Goal: Navigation & Orientation: Find specific page/section

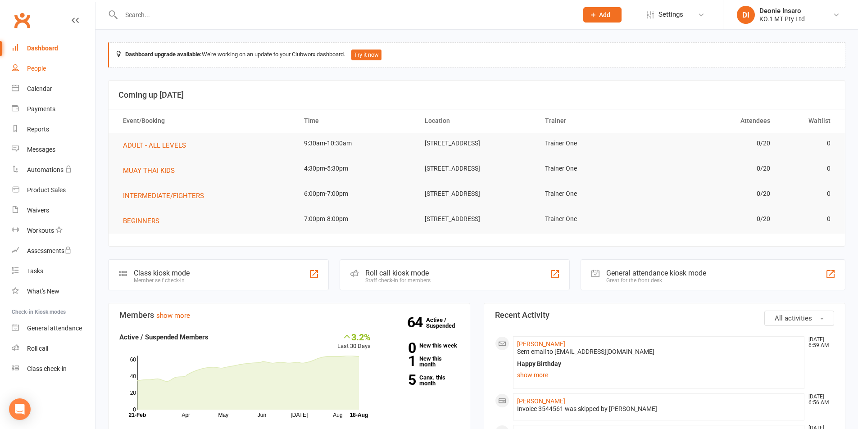
click at [41, 64] on link "People" at bounding box center [53, 69] width 83 height 20
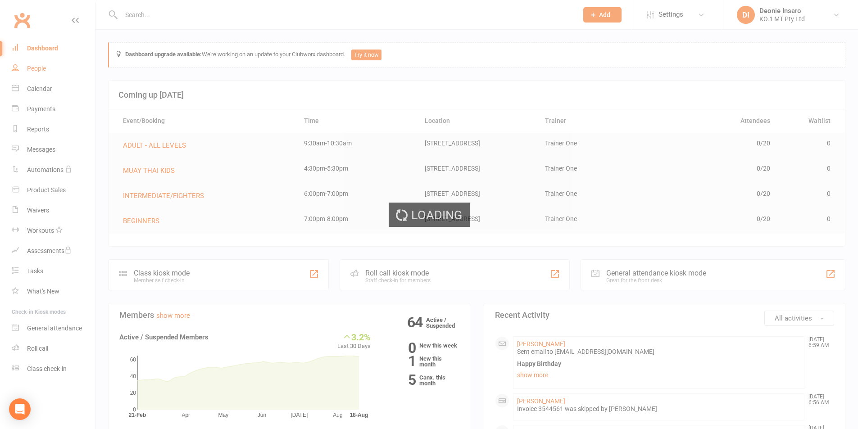
select select "100"
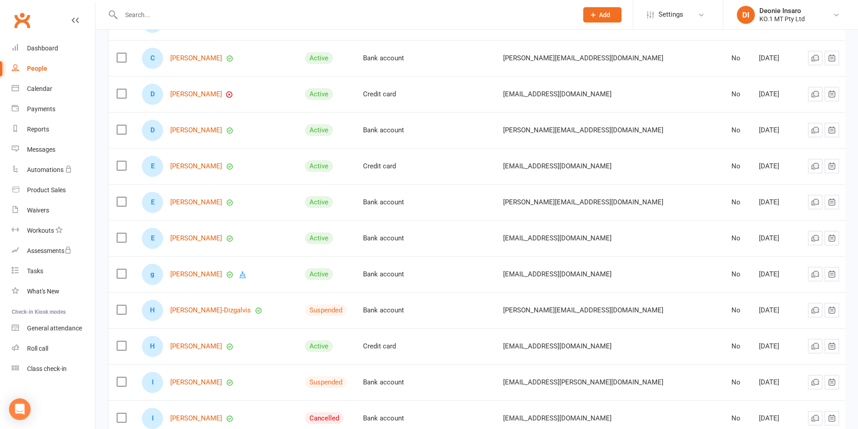
scroll to position [574, 0]
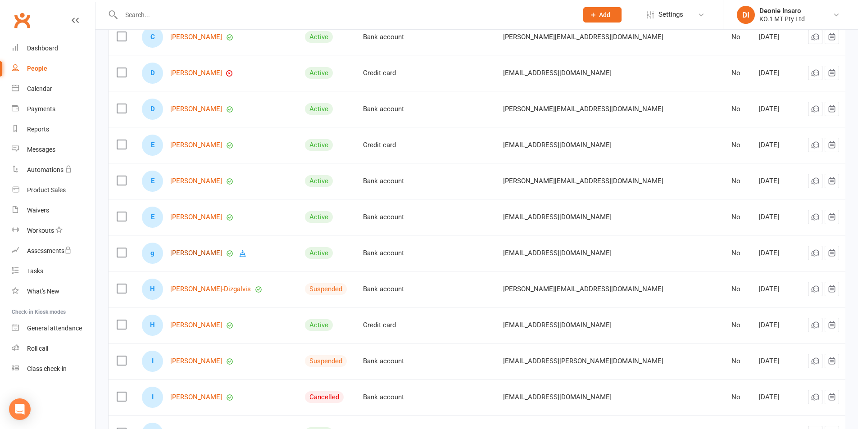
click at [181, 249] on link "[PERSON_NAME]" at bounding box center [196, 253] width 52 height 8
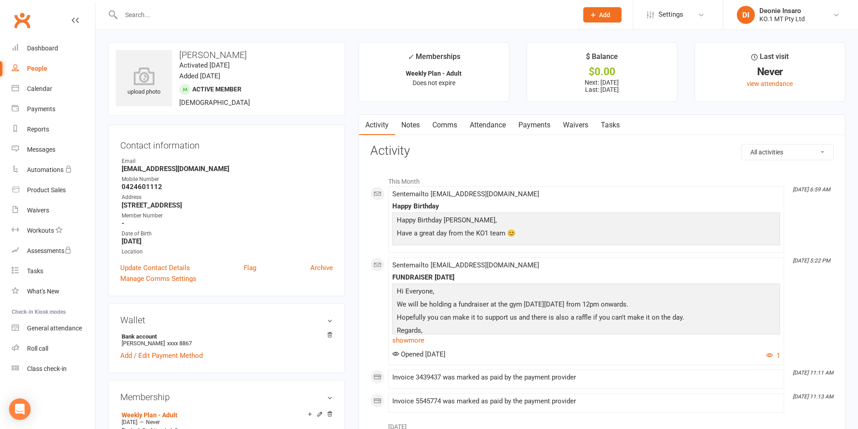
click at [32, 66] on div "People" at bounding box center [37, 68] width 20 height 7
select select "100"
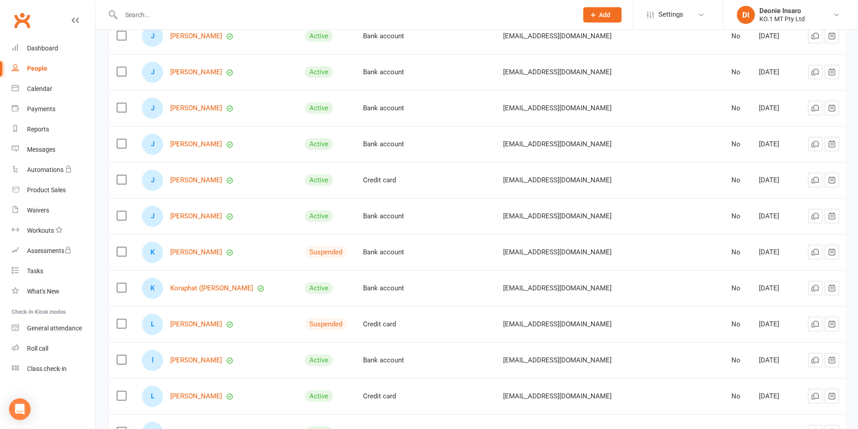
scroll to position [1216, 0]
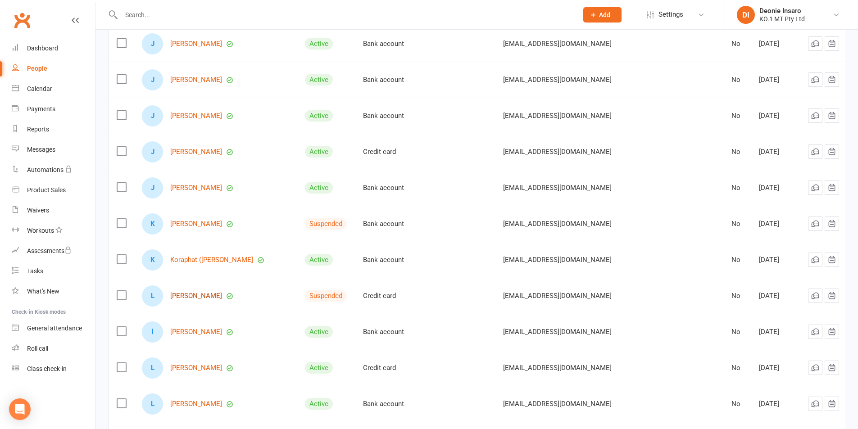
click at [190, 292] on link "[PERSON_NAME]" at bounding box center [196, 296] width 52 height 8
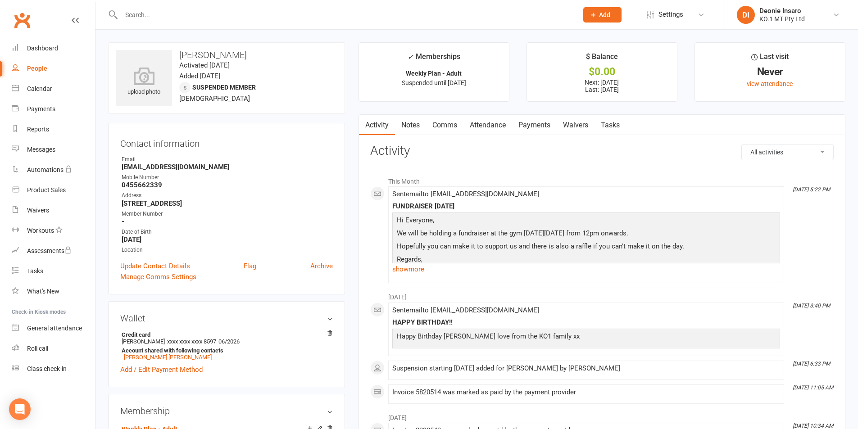
click at [36, 64] on link "People" at bounding box center [53, 69] width 83 height 20
select select "100"
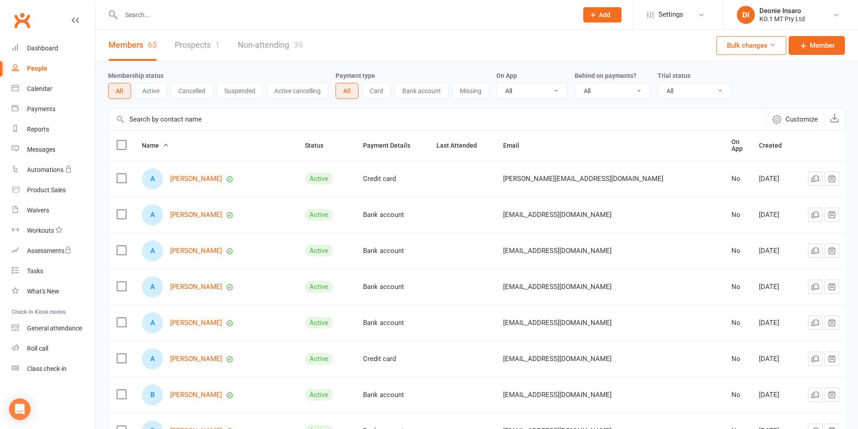
click at [154, 86] on button "Active" at bounding box center [151, 91] width 32 height 16
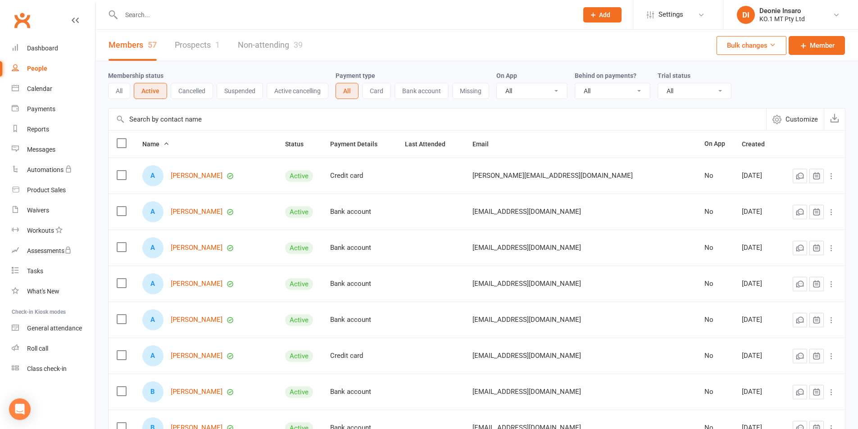
click at [247, 89] on button "Suspended" at bounding box center [240, 91] width 46 height 16
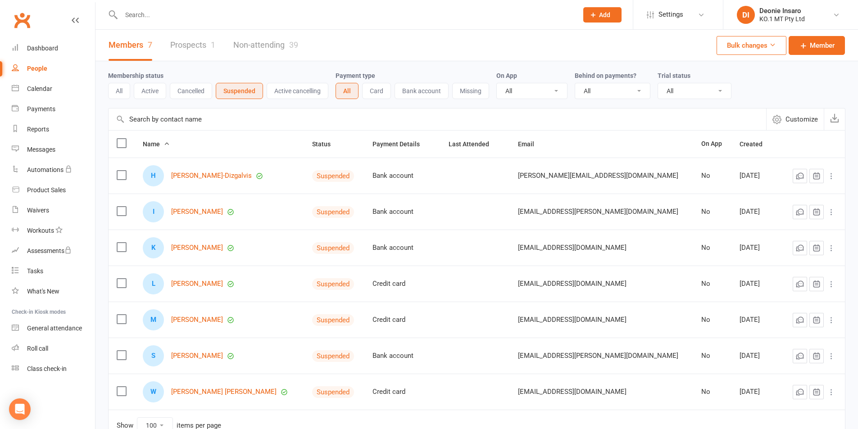
click at [150, 86] on button "Active" at bounding box center [150, 91] width 32 height 16
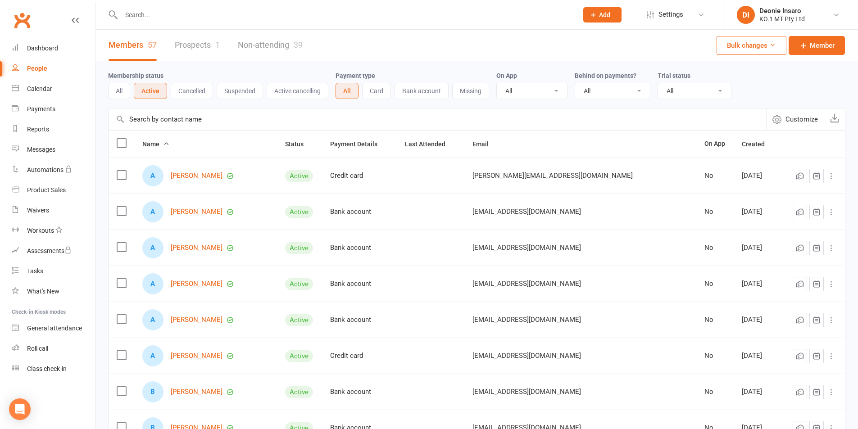
click at [292, 87] on button "Active cancelling" at bounding box center [298, 91] width 62 height 16
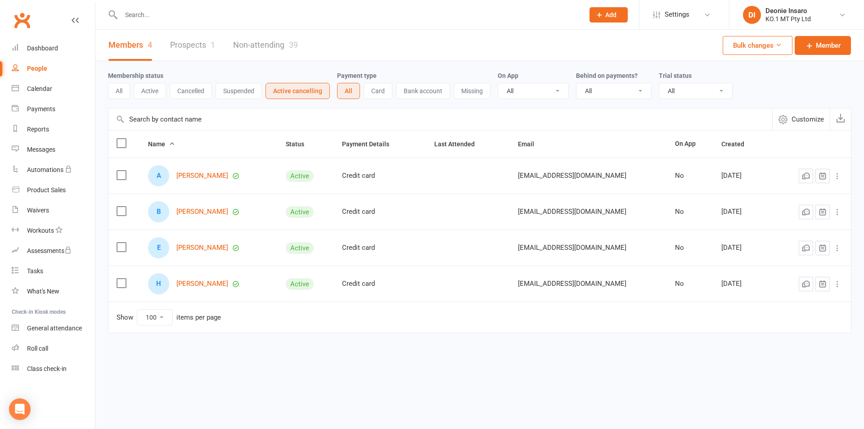
click at [119, 89] on button "All" at bounding box center [119, 91] width 22 height 16
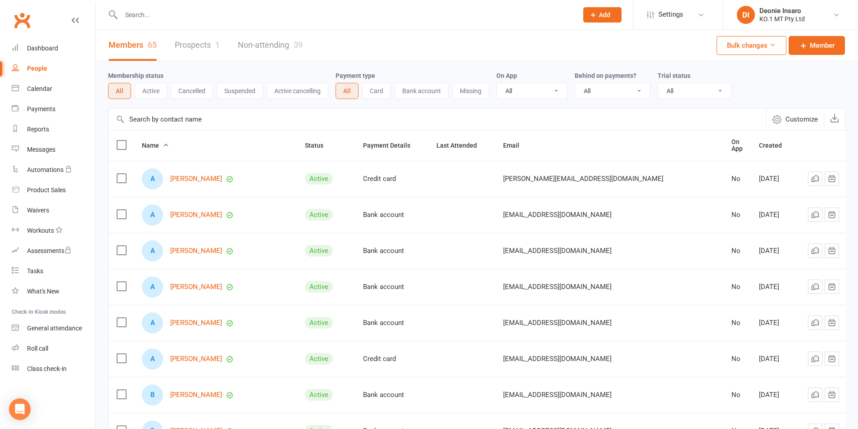
click at [149, 89] on button "Active" at bounding box center [151, 91] width 32 height 16
